Goal: Task Accomplishment & Management: Use online tool/utility

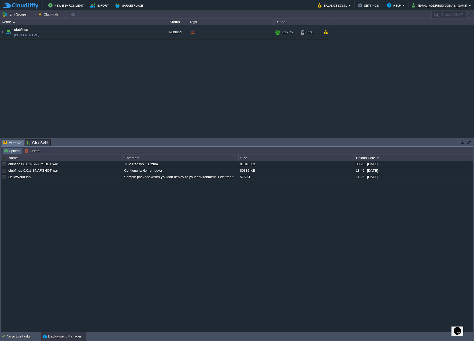
click at [15, 152] on button "Upload" at bounding box center [12, 150] width 18 height 5
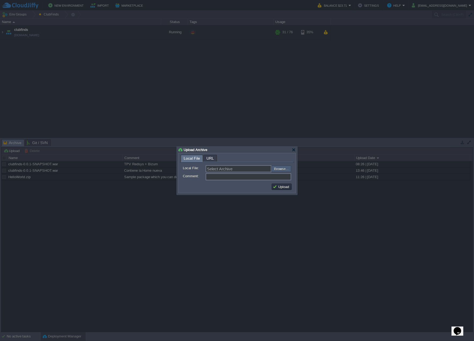
click at [282, 167] on input "file" at bounding box center [257, 168] width 68 height 6
type input "C:\fakepath\clubfinds-0.0.1-SNAPSHOT.war"
type input "clubfinds-0.0.1-SNAPSHOT.war"
click at [283, 167] on input "file" at bounding box center [257, 168] width 68 height 6
click at [227, 178] on input "Comment:" at bounding box center [249, 176] width 86 height 7
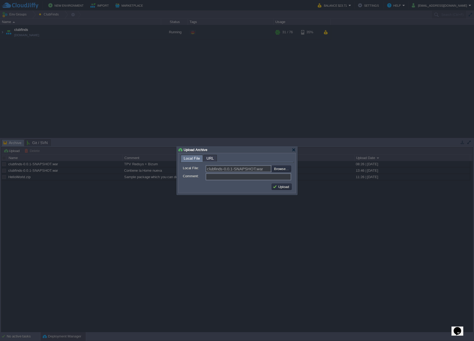
drag, startPoint x: 214, startPoint y: 149, endPoint x: 209, endPoint y: 157, distance: 9.3
click at [231, 183] on div "Upload Archive Local File URL Local File: clubfinds-0.0.1-SNAPSHOT.war Browse..…" at bounding box center [237, 170] width 121 height 48
drag, startPoint x: 196, startPoint y: 149, endPoint x: 193, endPoint y: 153, distance: 5.4
click at [193, 153] on div "Upload Archive Local File URL Local File: clubfinds-0.0.1-SNAPSHOT.war Browse..…" at bounding box center [237, 170] width 121 height 48
click at [221, 179] on input "Comment:" at bounding box center [249, 176] width 86 height 7
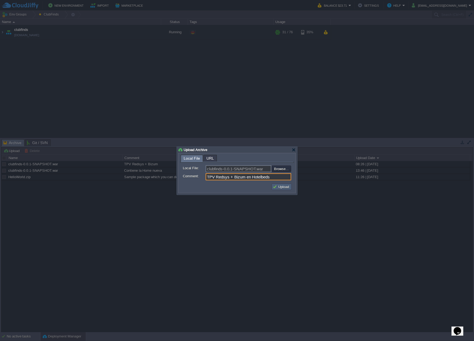
type input "TPV Redsys + Bizum en Hotelbeds"
click at [277, 186] on button "Upload" at bounding box center [282, 186] width 18 height 5
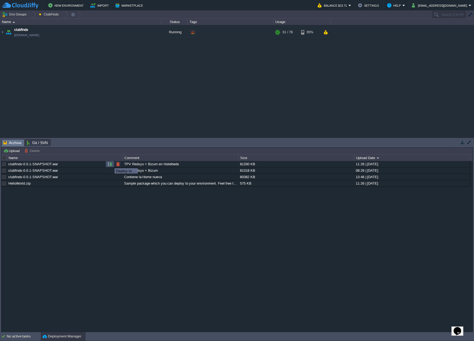
click at [110, 163] on button "button" at bounding box center [110, 164] width 5 height 5
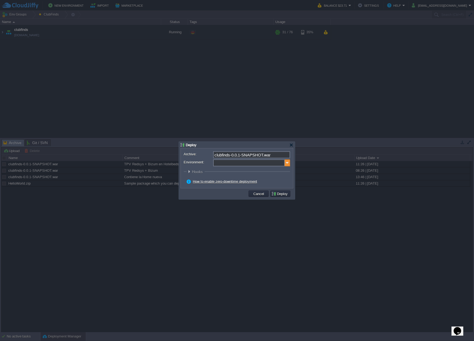
click at [286, 164] on img at bounding box center [287, 162] width 5 height 7
click at [256, 179] on div "Application Servers Tomcat 9.0.109" at bounding box center [251, 180] width 76 height 10
type input "Application Servers (clubfinds)"
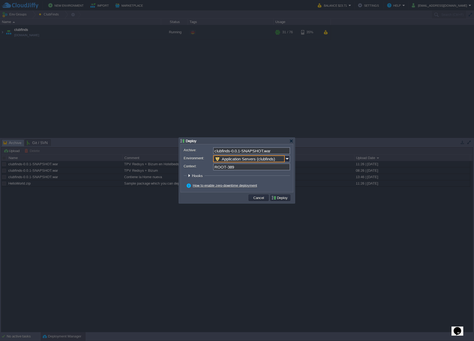
click at [257, 169] on input "ROOT-389" at bounding box center [251, 166] width 77 height 7
type input "ROOT"
click at [280, 198] on button "Deploy" at bounding box center [280, 197] width 18 height 5
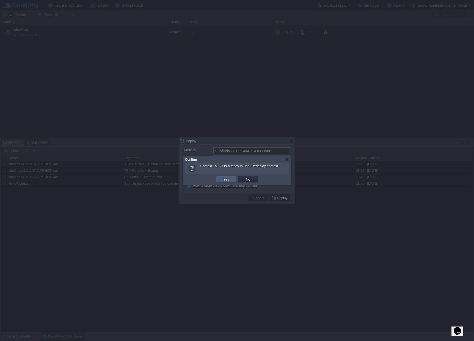
click at [230, 179] on button "Yes" at bounding box center [226, 179] width 9 height 5
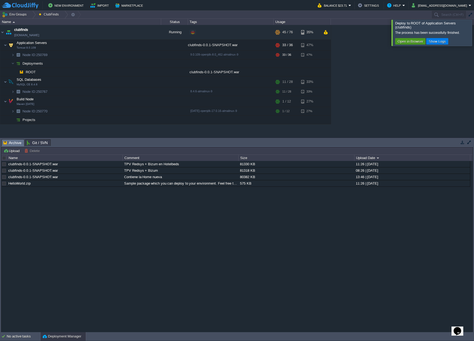
click at [410, 43] on button "Open in Browser" at bounding box center [410, 41] width 29 height 5
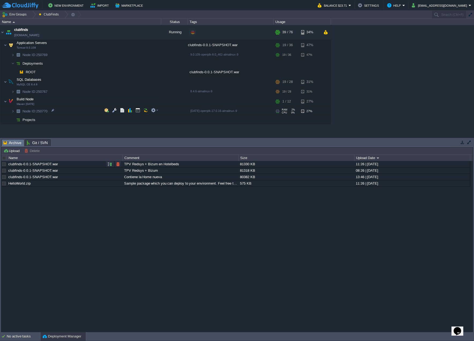
drag, startPoint x: 176, startPoint y: 164, endPoint x: 127, endPoint y: 164, distance: 49.3
click at [127, 164] on div "TPV Redsys + Bizum en Hotelbeds" at bounding box center [180, 164] width 115 height 6
click at [131, 165] on div "TPV Redsys + Bizum en Hotelbeds" at bounding box center [180, 164] width 115 height 6
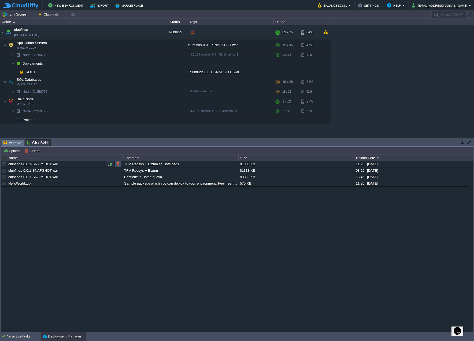
click at [119, 164] on button "button" at bounding box center [118, 164] width 5 height 5
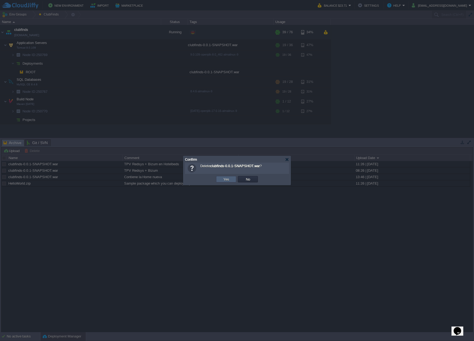
click at [224, 177] on button "Yes" at bounding box center [226, 179] width 9 height 5
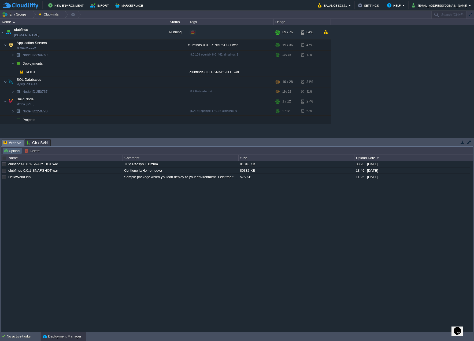
click at [10, 151] on button "Upload" at bounding box center [12, 150] width 18 height 5
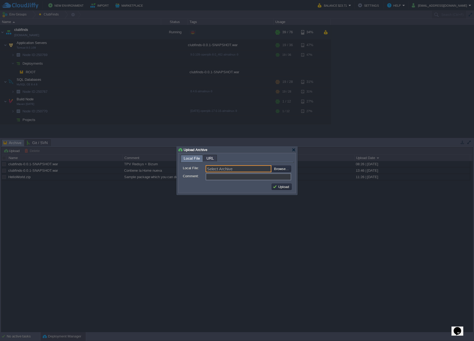
click at [257, 167] on input "Select Archive" at bounding box center [239, 168] width 66 height 7
click at [279, 169] on input "file" at bounding box center [257, 168] width 68 height 6
type input "C:\fakepath\clubfinds-0.0.1-SNAPSHOT.war"
type input "clubfinds-0.0.1-SNAPSHOT.war"
click at [242, 177] on input "Comment:" at bounding box center [249, 176] width 86 height 7
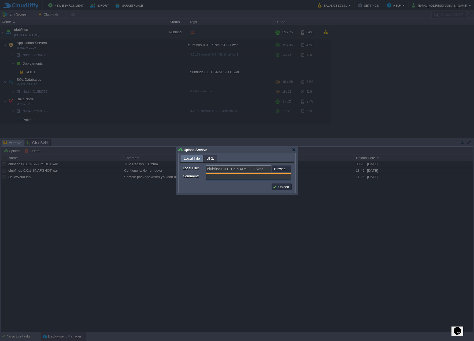
paste input "TPV Redsys + Bizum en Hotelbeds"
type input "TPV Redsys + Bizum en Hotelbeds"
click at [283, 188] on button "Upload" at bounding box center [282, 186] width 18 height 5
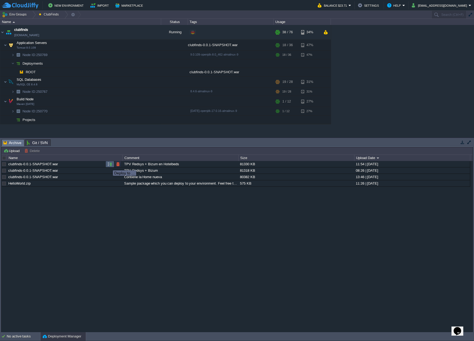
click at [109, 165] on button "button" at bounding box center [110, 164] width 5 height 5
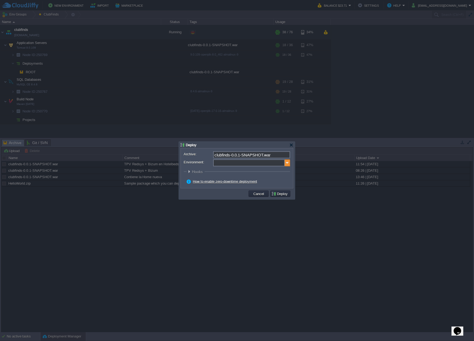
click at [286, 163] on img at bounding box center [287, 162] width 5 height 7
click at [249, 182] on div "Application Servers Tomcat 9.0.109" at bounding box center [251, 180] width 76 height 10
type input "Application Servers (clubfinds)"
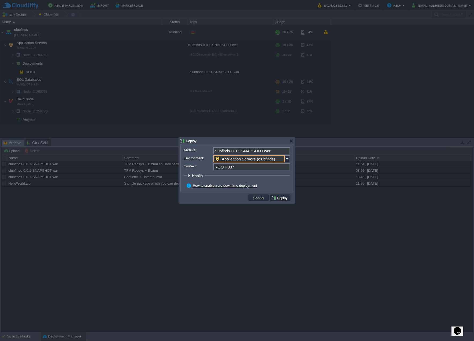
click at [249, 169] on input "ROOT-837" at bounding box center [251, 166] width 77 height 7
type input "ROOT"
click at [278, 199] on button "Deploy" at bounding box center [280, 197] width 18 height 5
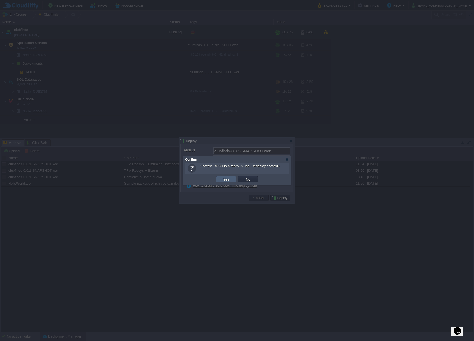
click at [228, 179] on button "Yes" at bounding box center [226, 179] width 9 height 5
